Goal: Check status: Verify the current state of an ongoing process or item

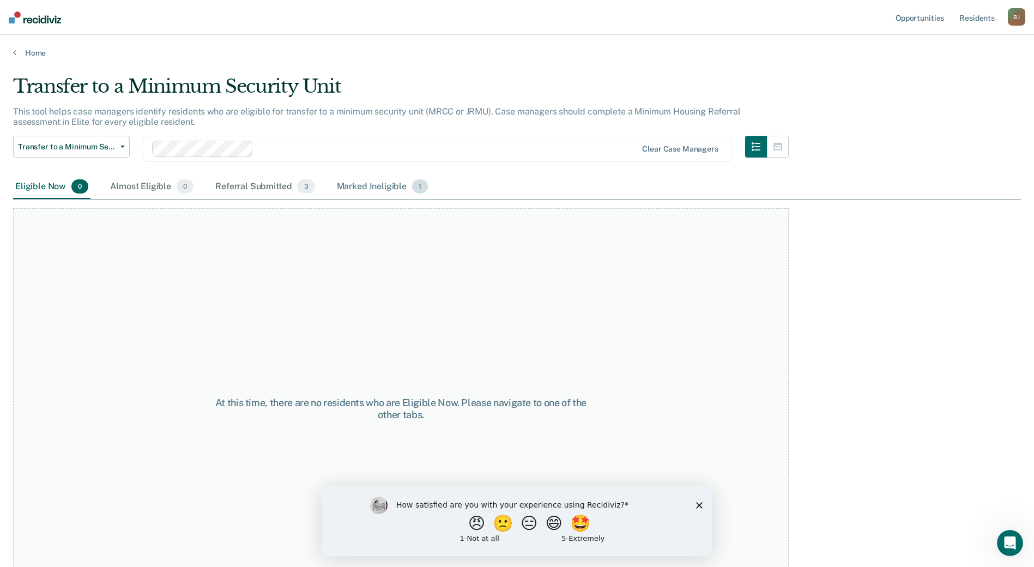
click at [355, 181] on div "Marked Ineligible 1" at bounding box center [383, 187] width 96 height 24
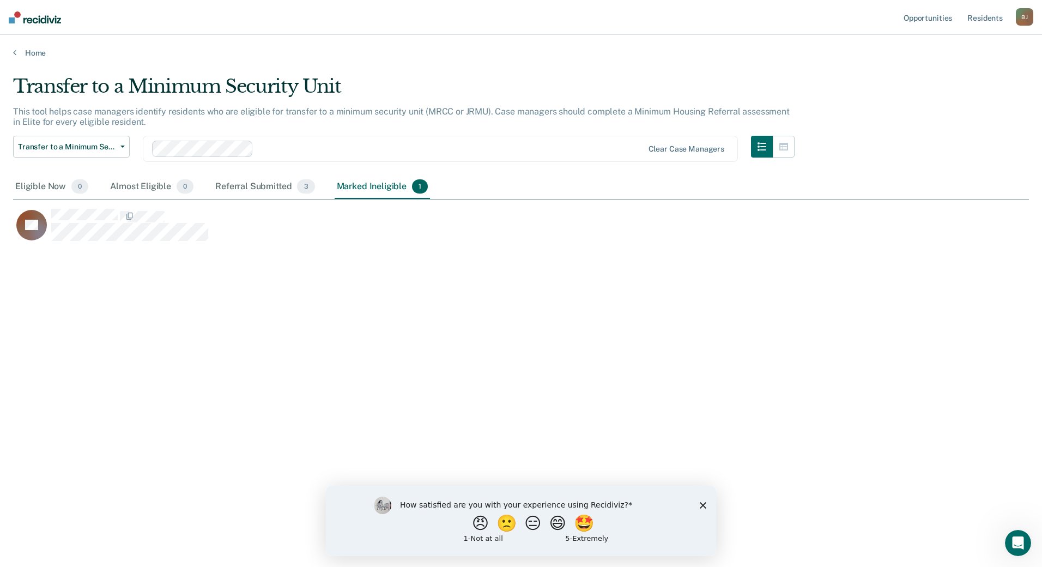
scroll to position [402, 1008]
click at [246, 181] on div "Referral Submitted 3" at bounding box center [265, 187] width 104 height 24
